Goal: Task Accomplishment & Management: Use online tool/utility

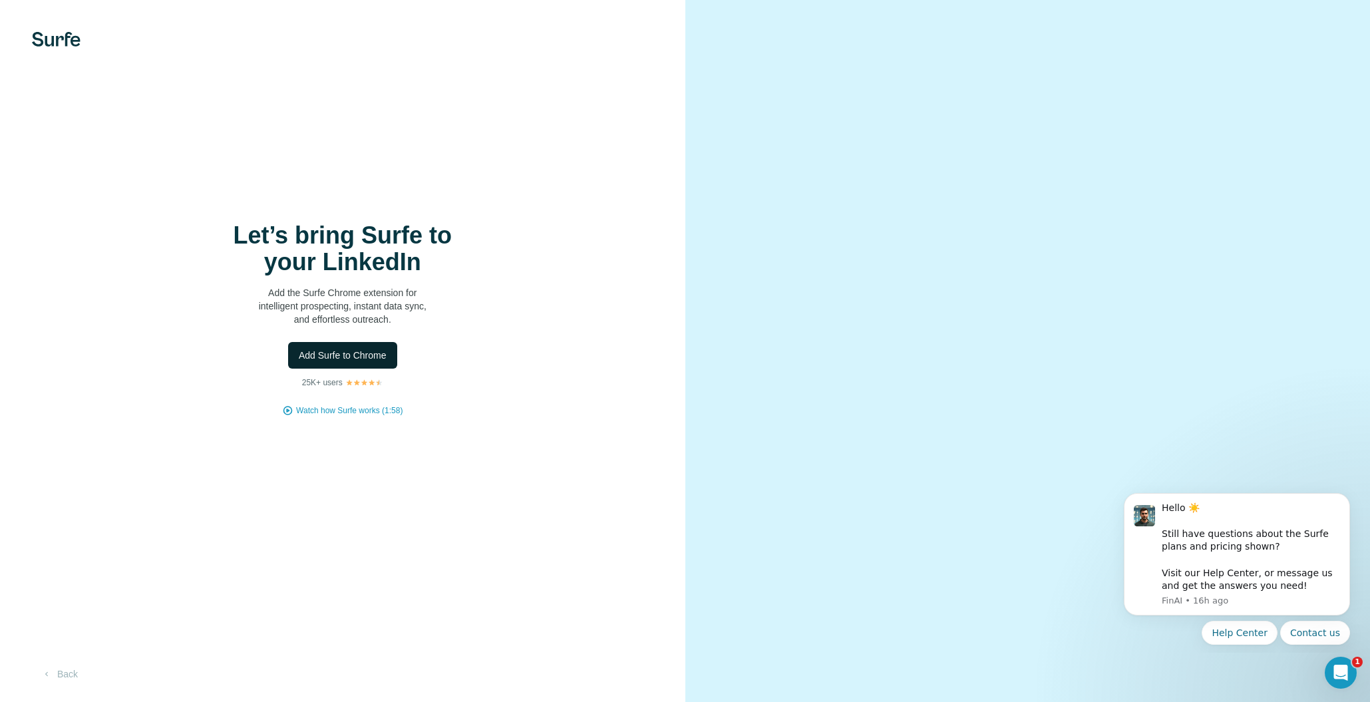
click at [366, 358] on span "Add Surfe to Chrome" at bounding box center [343, 355] width 88 height 13
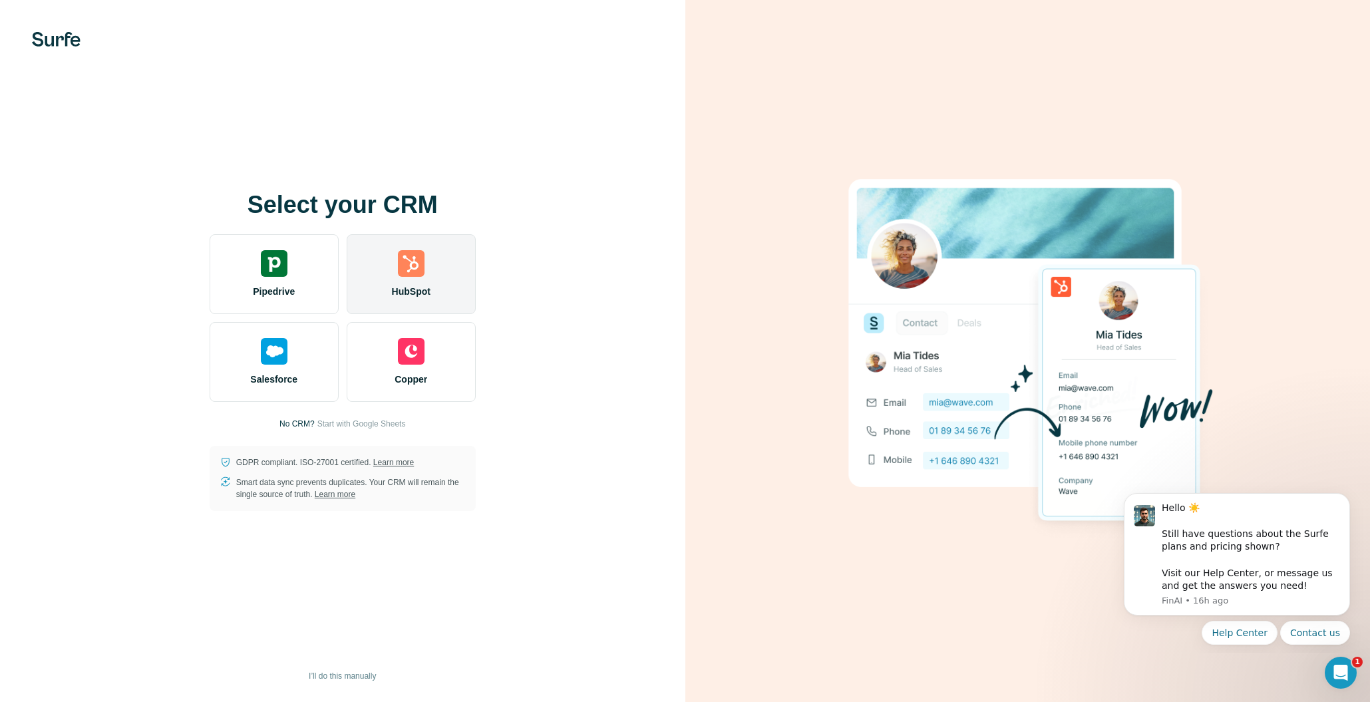
click at [392, 278] on div "HubSpot" at bounding box center [411, 274] width 129 height 80
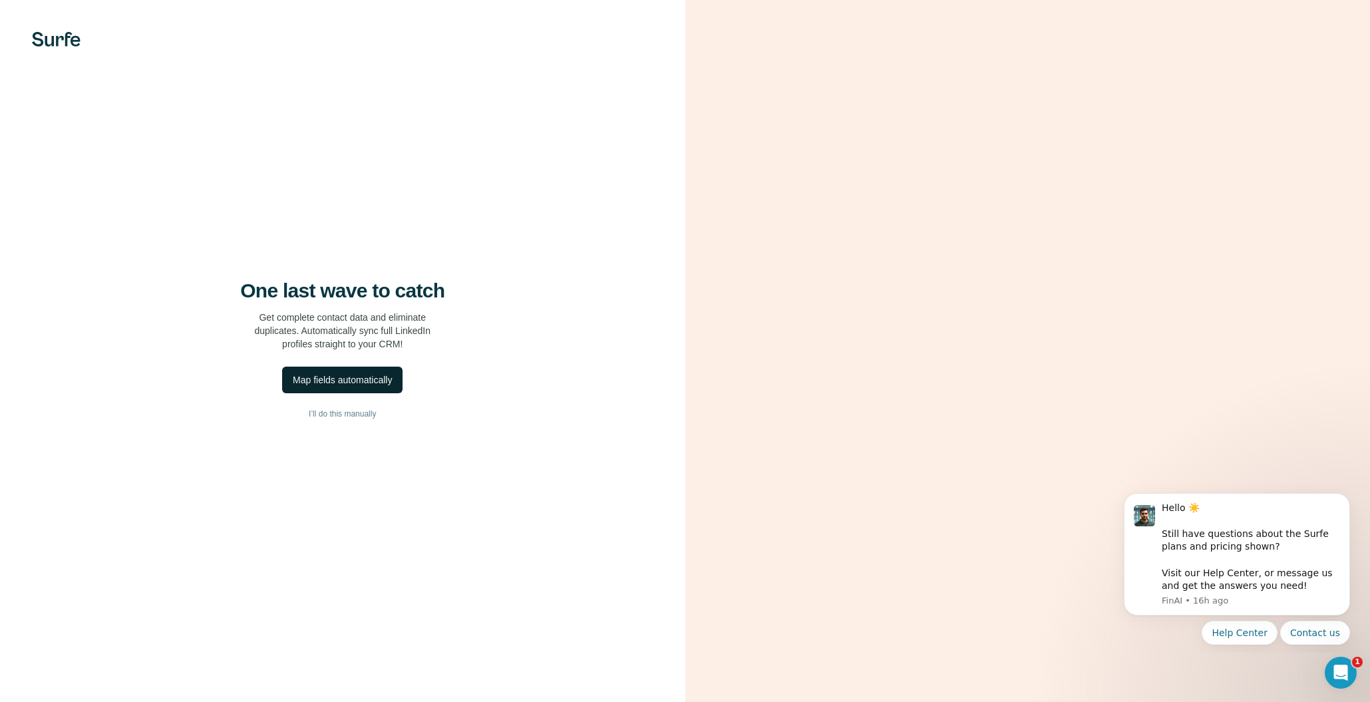
click at [371, 383] on div "Map fields automatically" at bounding box center [342, 379] width 99 height 13
